Goal: Navigation & Orientation: Find specific page/section

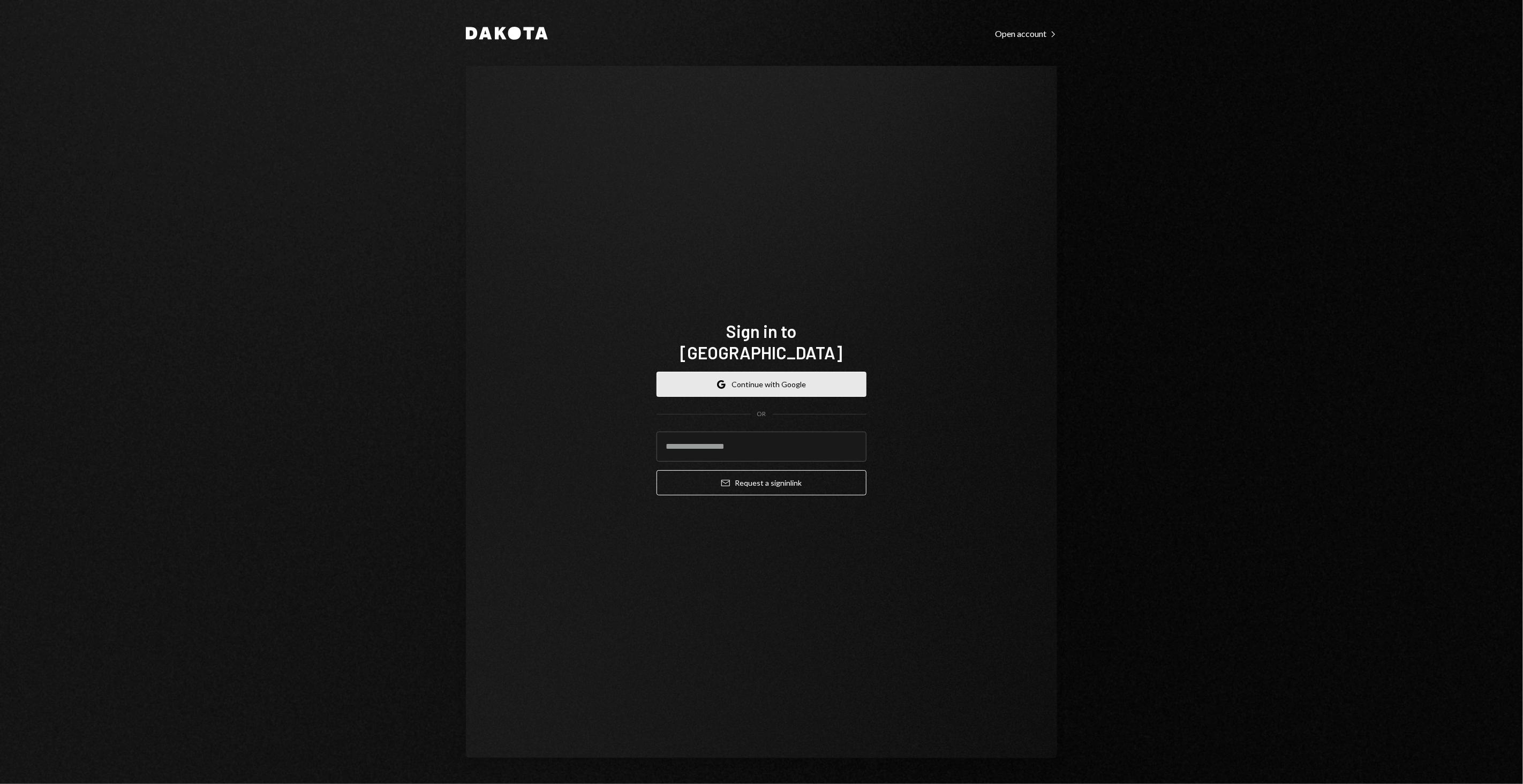
click at [764, 372] on button "Google Continue with Google" at bounding box center [762, 384] width 210 height 25
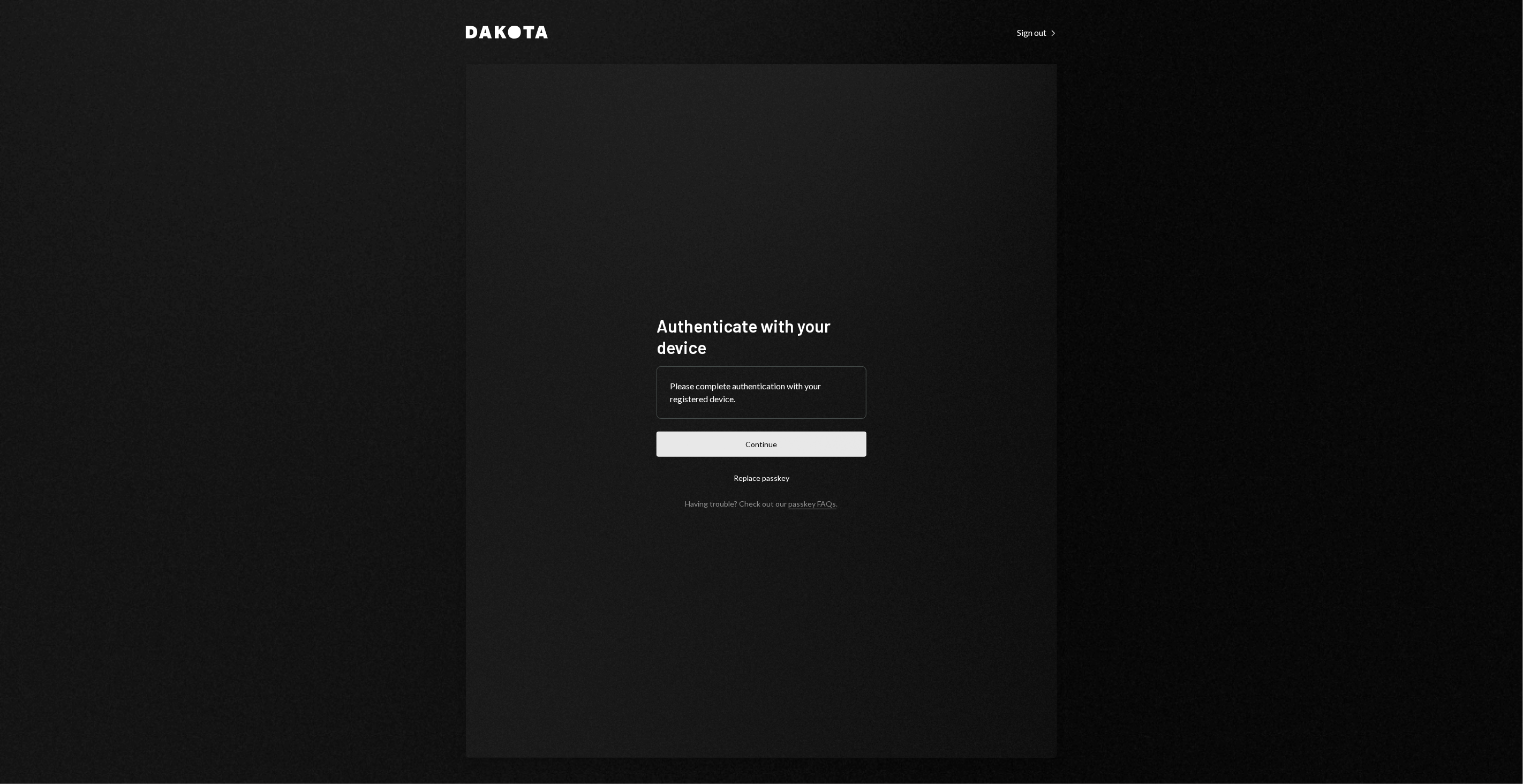
click at [768, 447] on button "Continue" at bounding box center [762, 444] width 210 height 25
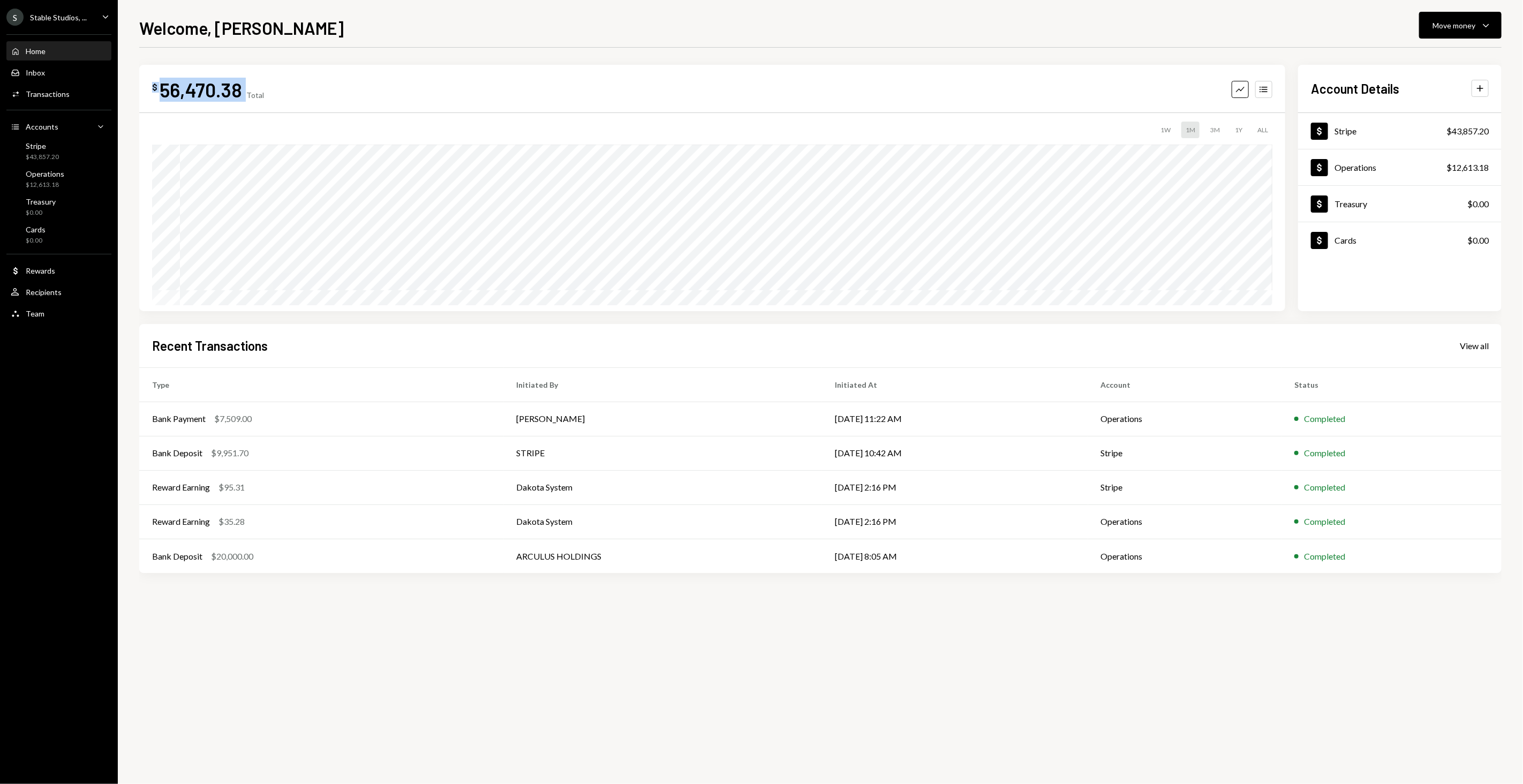
drag, startPoint x: 151, startPoint y: 90, endPoint x: 320, endPoint y: 90, distance: 169.0
click at [320, 90] on div "$ 56,470.38 Total Graph Accounts" at bounding box center [712, 90] width 1120 height 24
click at [53, 69] on div "Inbox Inbox" at bounding box center [58, 73] width 96 height 10
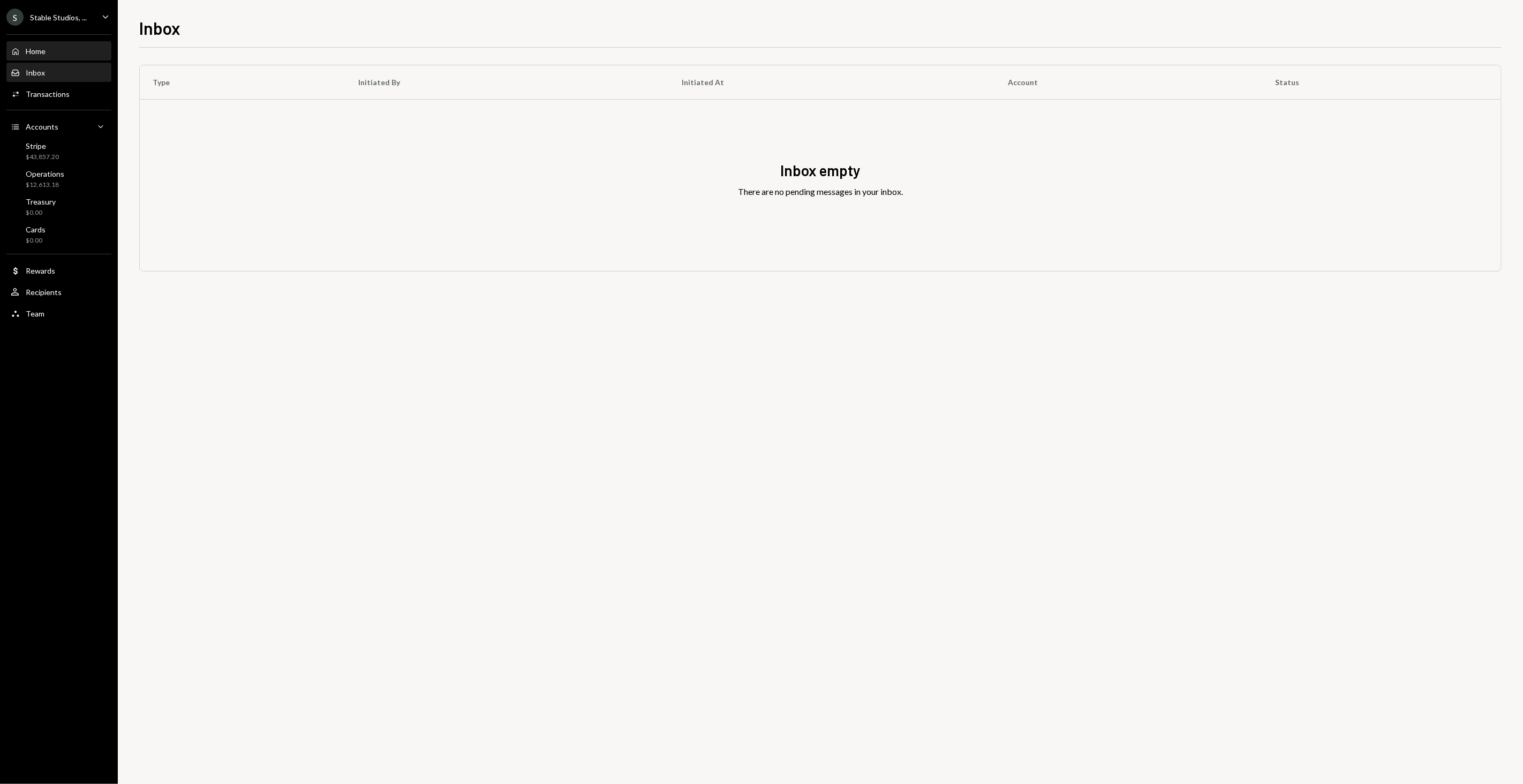
click at [53, 51] on div "Home Home" at bounding box center [58, 51] width 96 height 10
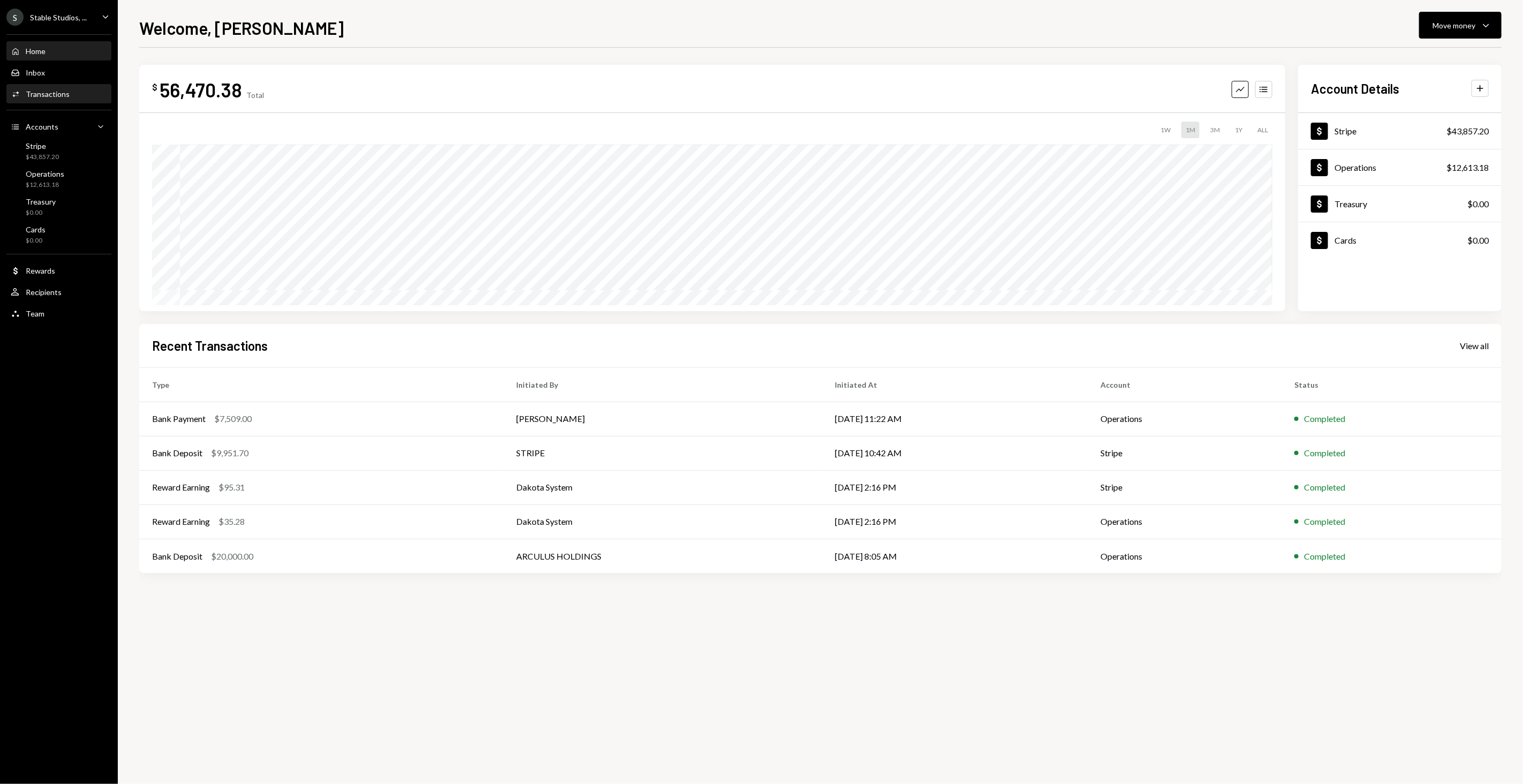
click at [53, 94] on div "Transactions" at bounding box center [47, 93] width 44 height 9
